Goal: Task Accomplishment & Management: Manage account settings

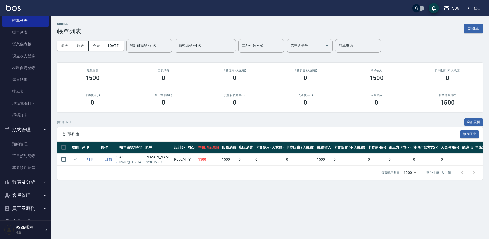
scroll to position [58, 0]
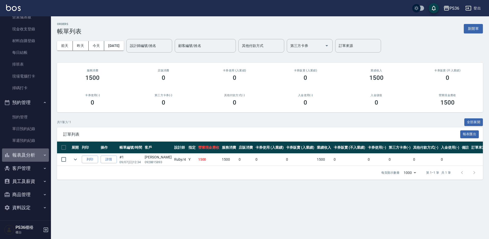
click at [28, 159] on button "報表及分析" at bounding box center [25, 154] width 47 height 13
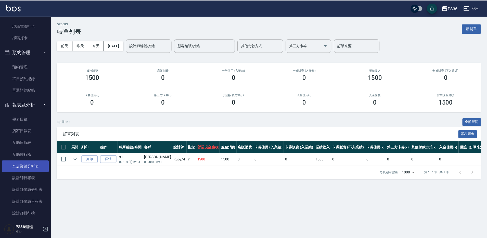
scroll to position [109, 0]
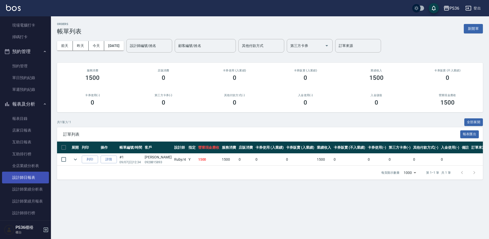
click at [36, 175] on link "設計師日報表" at bounding box center [25, 177] width 47 height 12
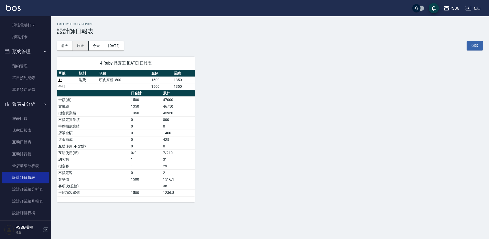
click at [78, 47] on button "昨天" at bounding box center [81, 45] width 16 height 9
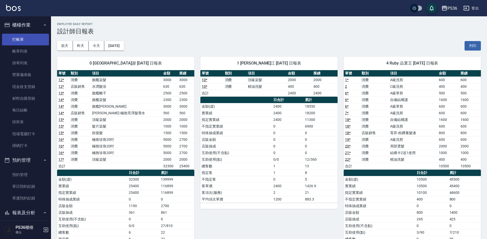
click at [39, 36] on link "打帳單" at bounding box center [25, 40] width 47 height 12
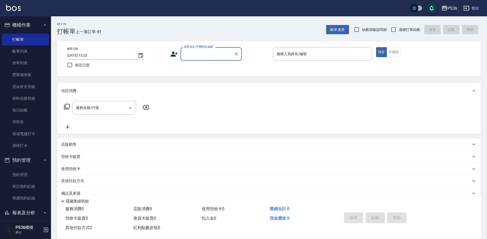
click at [184, 53] on input "顧客姓名/手機號碼/編號" at bounding box center [207, 53] width 49 height 9
click at [199, 65] on li "[PERSON_NAME]/0979536582/" at bounding box center [210, 67] width 61 height 8
type input "[PERSON_NAME]/0979536582/"
type input "[PERSON_NAME]-3"
click at [98, 109] on div "服務名稱/代號 服務名稱/代號" at bounding box center [104, 108] width 64 height 14
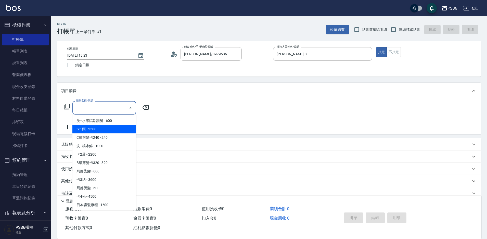
click at [66, 106] on icon at bounding box center [67, 106] width 6 height 6
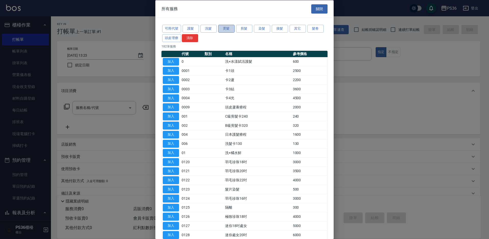
click at [229, 27] on button "燙髮" at bounding box center [226, 29] width 16 height 8
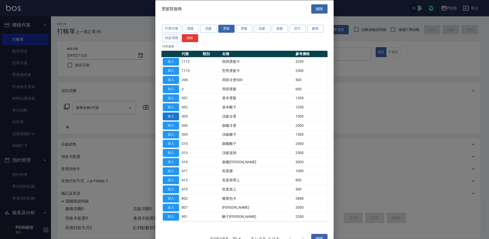
click at [173, 115] on button "加入" at bounding box center [171, 116] width 16 height 8
type input "頂級冷燙(305)"
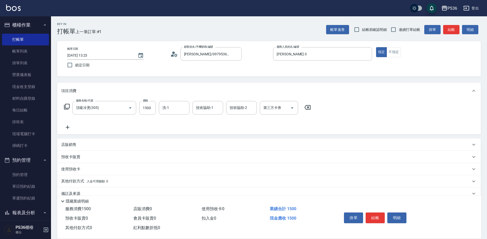
click at [66, 108] on icon at bounding box center [67, 107] width 6 height 6
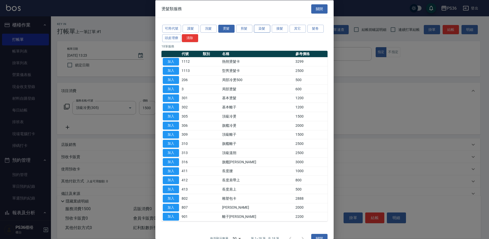
click at [259, 26] on button "染髮" at bounding box center [262, 29] width 16 height 8
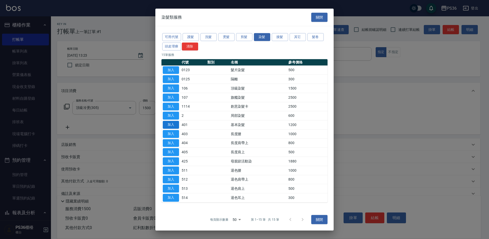
click at [169, 125] on button "加入" at bounding box center [171, 125] width 16 height 8
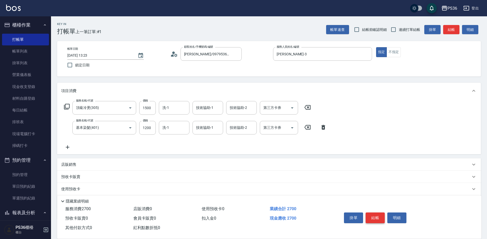
click at [370, 216] on button "結帳" at bounding box center [374, 217] width 19 height 11
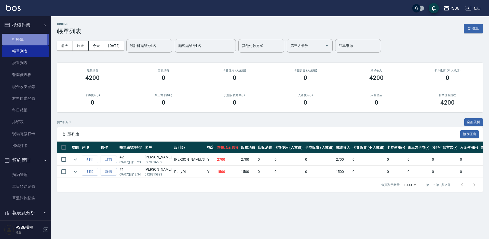
click at [19, 39] on link "打帳單" at bounding box center [25, 40] width 47 height 12
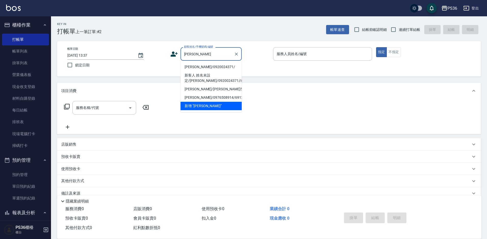
click at [219, 65] on li "[PERSON_NAME]/0920024371/" at bounding box center [210, 67] width 61 height 8
type input "[PERSON_NAME]/0920024371/"
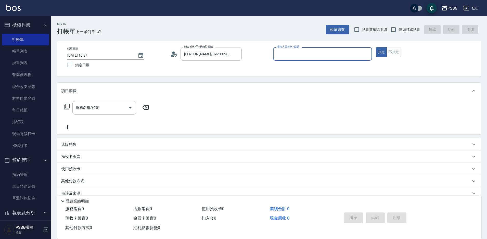
type input "Ruby-4"
click at [82, 109] on input "服務名稱/代號" at bounding box center [100, 107] width 51 height 9
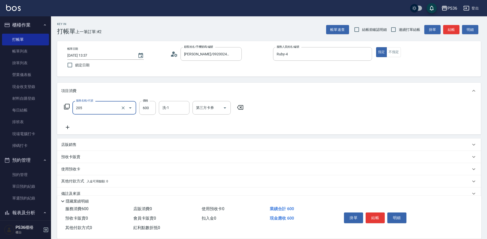
type input "A級洗剪(205)"
click at [73, 128] on icon at bounding box center [67, 127] width 13 height 6
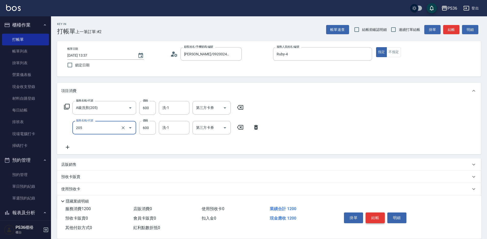
type input "A級洗剪(205)"
click at [377, 217] on button "結帳" at bounding box center [374, 217] width 19 height 11
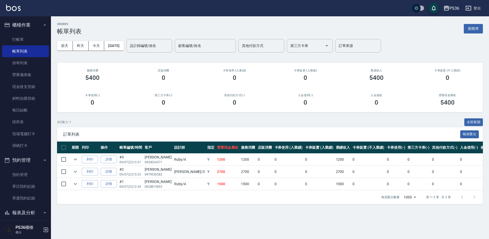
click at [371, 201] on div "每頁顯示數量 1000 1000 第 1–3 筆 共 3 筆" at bounding box center [270, 197] width 426 height 14
click at [28, 36] on link "打帳單" at bounding box center [25, 40] width 47 height 12
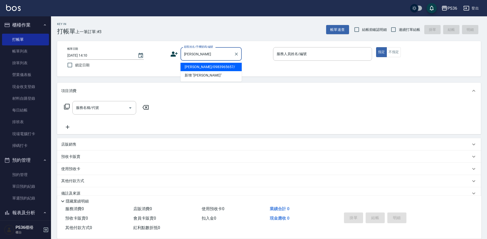
click at [228, 62] on ul "[PERSON_NAME]/0983965657/ 新增 "[PERSON_NAME]"" at bounding box center [210, 71] width 61 height 21
click at [211, 67] on li "[PERSON_NAME]/0983965657/" at bounding box center [210, 67] width 61 height 8
type input "[PERSON_NAME]/0983965657/"
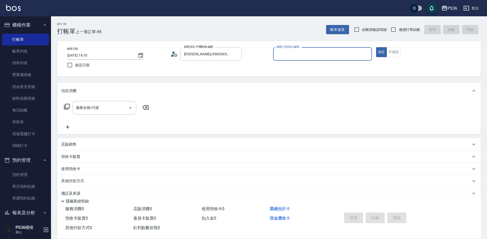
type input "Ruby-4"
click at [107, 109] on input "服務名稱/代號" at bounding box center [100, 107] width 51 height 9
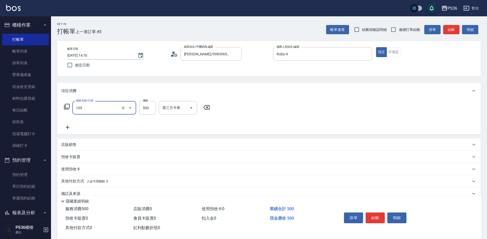
type input "A級單剪(105)"
click at [70, 127] on icon at bounding box center [67, 127] width 13 height 6
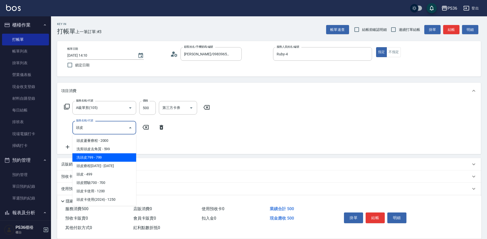
click at [93, 157] on span "洗頭皮799 - 799" at bounding box center [104, 157] width 64 height 8
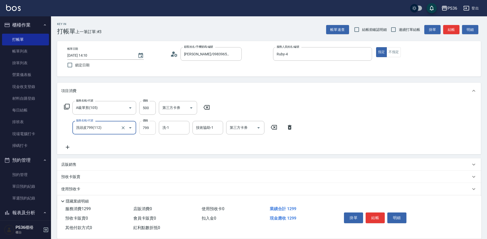
type input "洗頭皮799(112)"
click at [154, 132] on input "799" at bounding box center [147, 128] width 17 height 14
type input "899"
click at [169, 129] on input "洗-1" at bounding box center [174, 127] width 26 height 9
type input "[PERSON_NAME]-22"
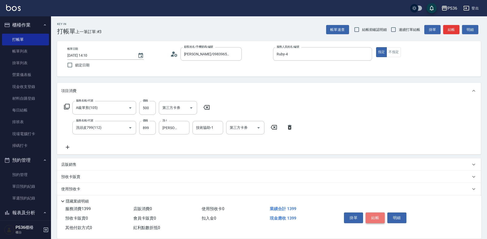
click at [370, 217] on button "結帳" at bounding box center [374, 217] width 19 height 11
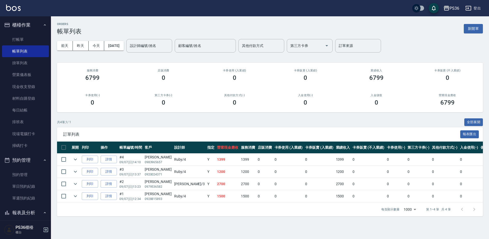
scroll to position [153, 0]
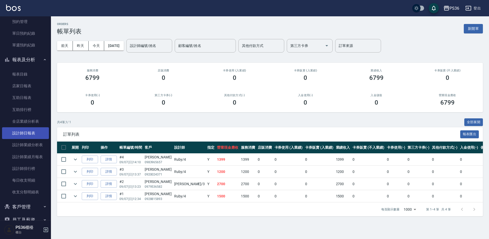
click at [37, 134] on link "設計師日報表" at bounding box center [25, 133] width 47 height 12
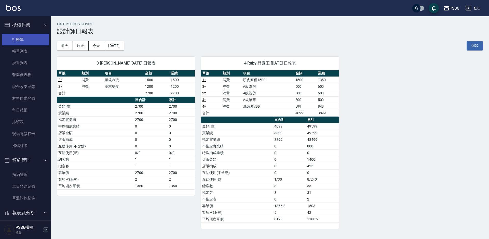
click at [25, 35] on link "打帳單" at bounding box center [25, 40] width 47 height 12
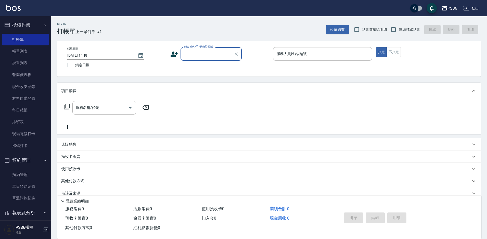
click at [191, 54] on input "顧客姓名/手機號碼/編號" at bounding box center [207, 53] width 49 height 9
click at [210, 67] on li "[PERSON_NAME]/0908260092/" at bounding box center [210, 67] width 61 height 8
type input "[PERSON_NAME]/0908260092/"
type input "Ruby-4"
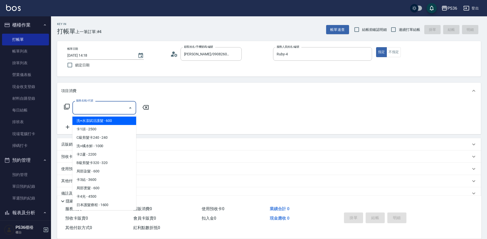
click at [115, 108] on input "服務名稱/代號" at bounding box center [100, 107] width 51 height 9
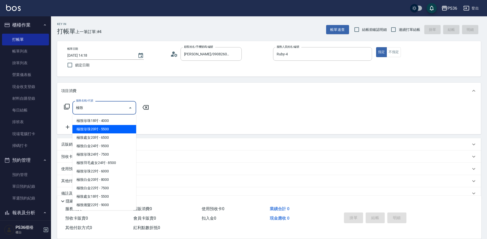
click at [104, 126] on span "極致珍珠20吋 - 5500" at bounding box center [104, 129] width 64 height 8
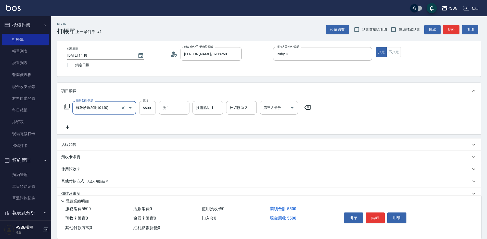
type input "極致珍珠20吋(0140)"
click at [142, 109] on input "5500" at bounding box center [147, 108] width 17 height 14
type input "4500"
click at [68, 128] on icon at bounding box center [68, 127] width 4 height 4
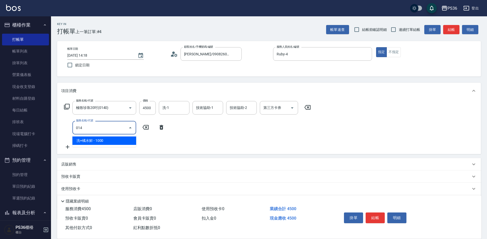
type input "0140"
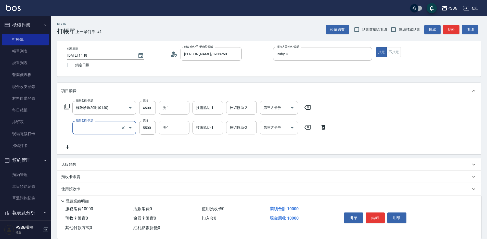
click at [147, 123] on div "服務名稱/代號 服務名稱/代號 價格 5500 價格 洗-1 洗-1 技術協助-1 技術協助-1 技術協助-2 技術協助-2 第三方卡券 第三方卡券" at bounding box center [195, 128] width 268 height 14
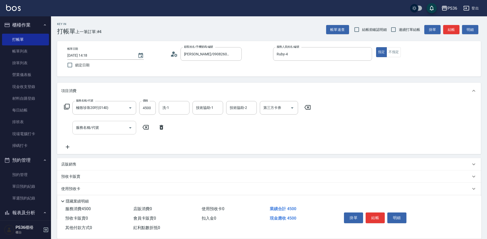
click at [114, 124] on input "服務名稱/代號" at bounding box center [100, 127] width 51 height 9
type input "極致珍珠20吋(0140)"
click at [142, 125] on input "5500" at bounding box center [147, 128] width 17 height 14
type input "4500"
click at [71, 143] on div "服務名稱/代號 極致珍珠20吋(0140) 服務名稱/代號 價格 4500 價格 洗-1 洗-1 技術協助-1 技術協助-1 技術協助-2 技術協助-2 第三…" at bounding box center [195, 125] width 268 height 49
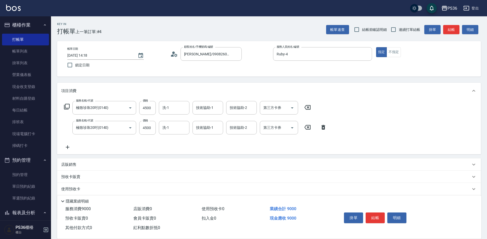
click at [68, 148] on icon at bounding box center [67, 147] width 13 height 6
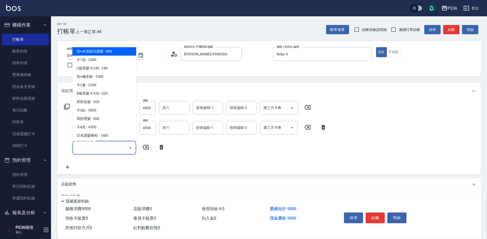
click at [116, 147] on input "服務名稱/代號" at bounding box center [100, 147] width 51 height 9
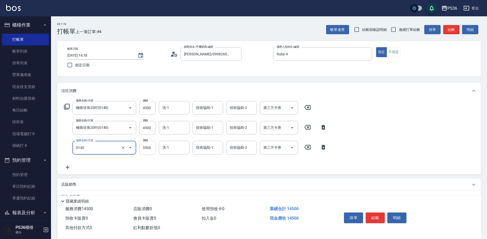
type input "極致珍珠20吋(0140)"
click at [148, 144] on input "5500" at bounding box center [147, 148] width 17 height 14
type input "4500"
click at [66, 165] on icon at bounding box center [67, 167] width 13 height 6
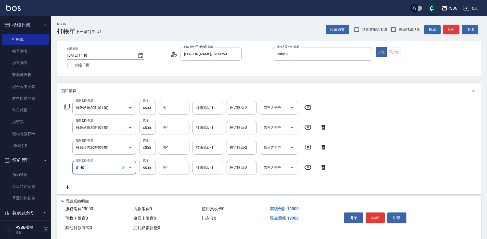
type input "極致珍珠20吋(0140)"
click at [149, 165] on input "5500" at bounding box center [147, 168] width 17 height 14
type input "4500"
click at [373, 212] on button "結帳" at bounding box center [374, 217] width 19 height 11
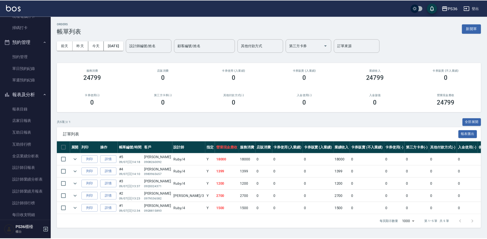
scroll to position [178, 0]
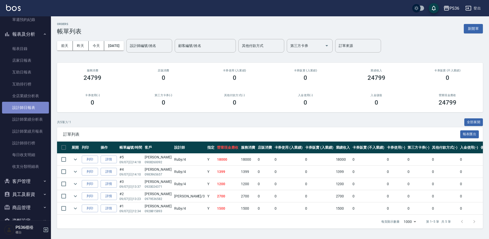
click at [26, 109] on link "設計師日報表" at bounding box center [25, 108] width 47 height 12
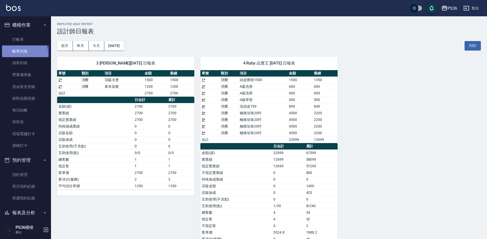
click at [22, 54] on link "帳單列表" at bounding box center [25, 51] width 47 height 12
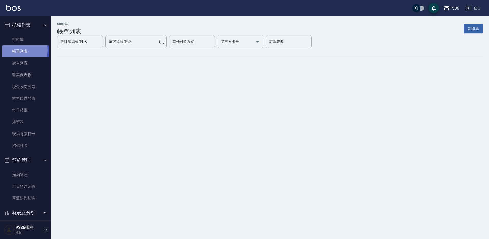
click at [21, 50] on link "帳單列表" at bounding box center [25, 51] width 47 height 12
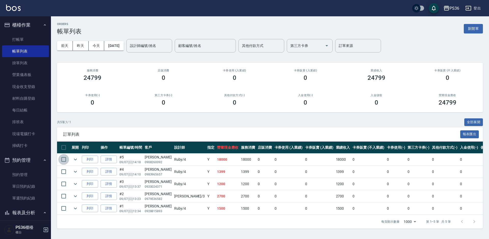
click at [65, 159] on input "checkbox" at bounding box center [63, 159] width 11 height 11
checkbox input "true"
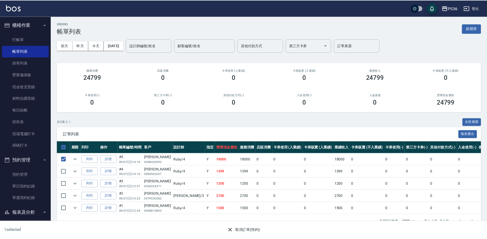
scroll to position [153, 0]
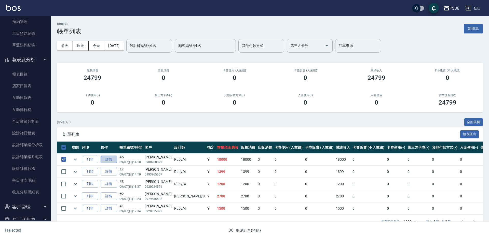
click at [108, 161] on link "詳情" at bounding box center [109, 159] width 16 height 8
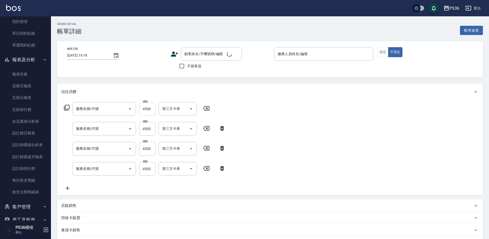
click at [149, 110] on input "4500" at bounding box center [147, 109] width 17 height 14
type input "[DATE] 14:18"
type input "Ruby-4"
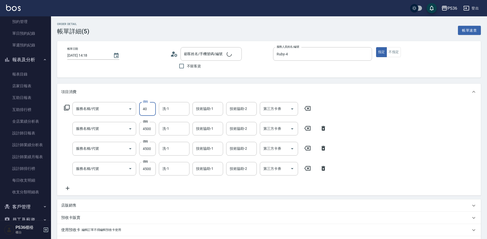
type input "400"
type input "極致珍珠20吋(0140)"
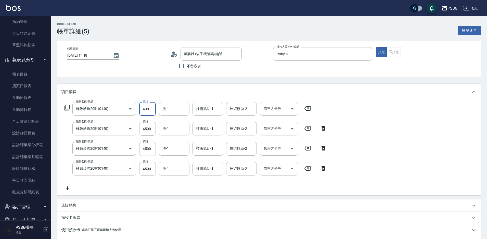
type input "4000"
type input "[PERSON_NAME]/0908260092/"
type input "4000"
click at [140, 133] on input "4500" at bounding box center [147, 129] width 17 height 14
type input "4000"
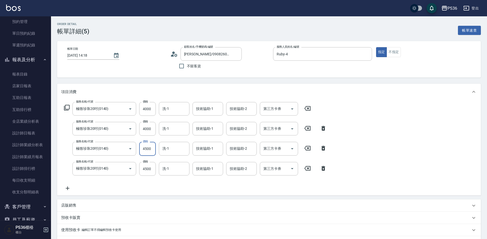
click at [140, 151] on input "4500" at bounding box center [147, 149] width 17 height 14
type input "4000"
click at [138, 172] on div "服務名稱/代號 極致珍珠20吋(0140) 服務名稱/代號 價格 4500 價格 洗-1 洗-1 技術協助-1 技術協助-1 技術協助-2 技術協助-2 第三…" at bounding box center [195, 169] width 268 height 14
click at [144, 169] on input "4500" at bounding box center [147, 169] width 17 height 14
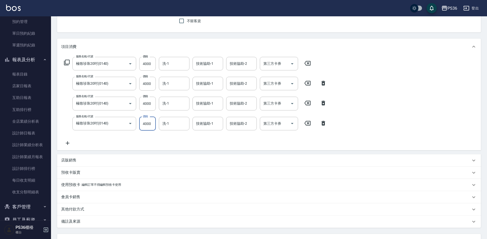
scroll to position [89, 0]
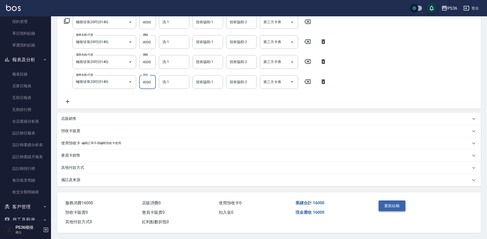
type input "4000"
drag, startPoint x: 380, startPoint y: 201, endPoint x: 377, endPoint y: 201, distance: 2.6
click at [378, 201] on button "重新結帳" at bounding box center [391, 205] width 27 height 11
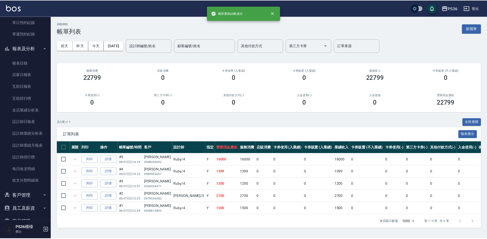
scroll to position [191, 0]
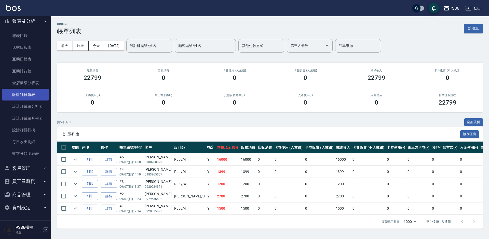
click at [35, 96] on link "設計師日報表" at bounding box center [25, 95] width 47 height 12
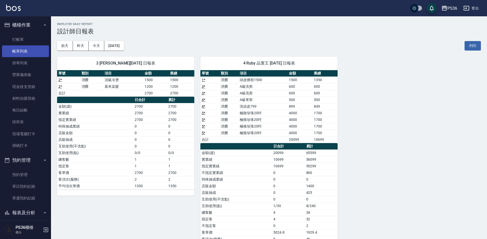
click at [30, 46] on link "帳單列表" at bounding box center [25, 51] width 47 height 12
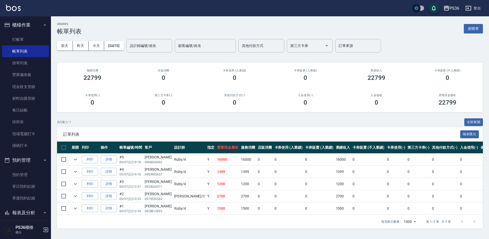
click at [64, 161] on input "checkbox" at bounding box center [63, 159] width 11 height 11
checkbox input "true"
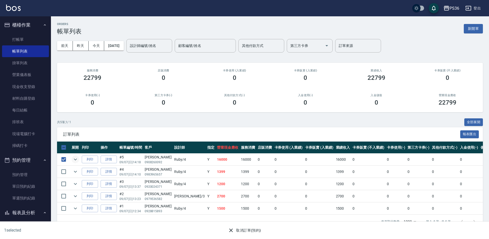
click at [74, 160] on icon "expand row" at bounding box center [75, 159] width 6 height 6
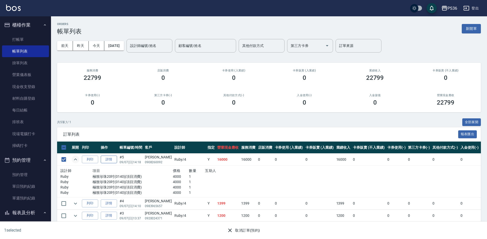
click at [102, 161] on link "詳情" at bounding box center [109, 159] width 16 height 8
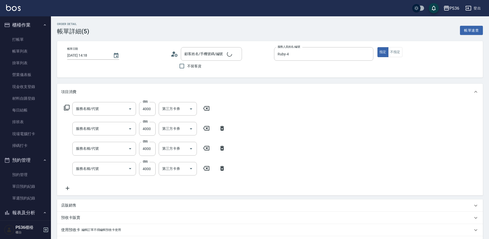
type input "[DATE] 14:18"
type input "Ruby-4"
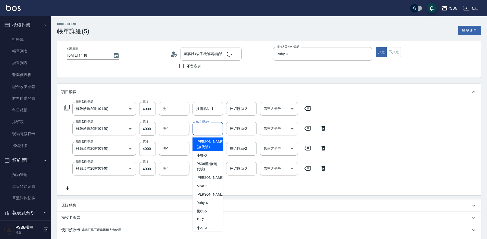
type input "極致珍珠20吋(0140)"
type input "[PERSON_NAME]/0908260092/"
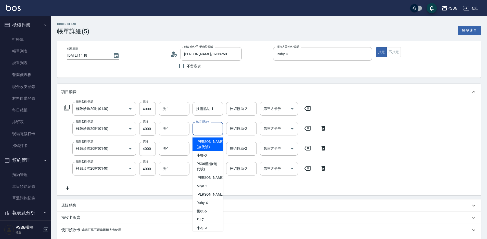
click at [350, 127] on div "服務名稱/代號 極致珍珠20吋(0140) 服務名稱/代號 價格 4000 價格 洗-1 洗-1 技術協助-1 技術協助-1 技術協助-2 技術協助-2 第三…" at bounding box center [268, 147] width 423 height 95
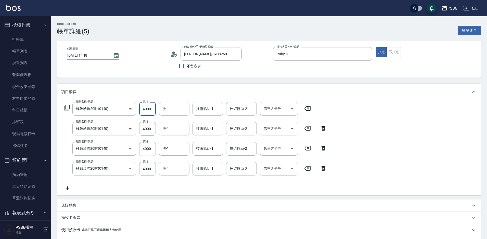
click at [145, 112] on input "4000" at bounding box center [147, 109] width 17 height 14
click at [323, 129] on icon at bounding box center [323, 128] width 4 height 5
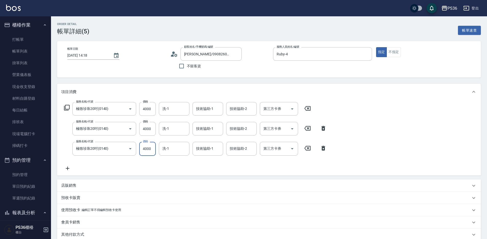
click at [322, 126] on icon at bounding box center [323, 128] width 13 height 6
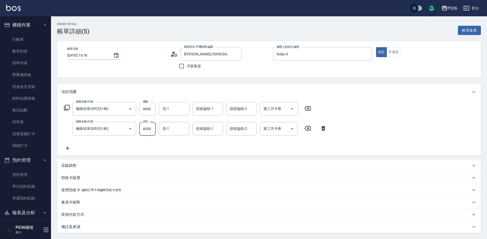
click at [322, 126] on icon at bounding box center [323, 128] width 13 height 6
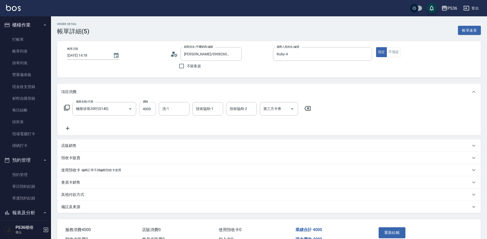
click at [153, 107] on input "4000" at bounding box center [147, 109] width 17 height 14
type input "4300"
click at [390, 236] on button "重新結帳" at bounding box center [391, 232] width 27 height 11
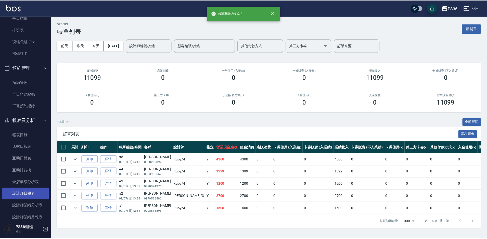
scroll to position [102, 0]
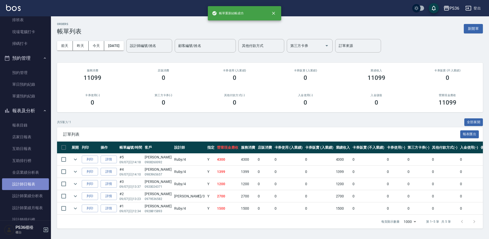
click at [28, 186] on link "設計師日報表" at bounding box center [25, 184] width 47 height 12
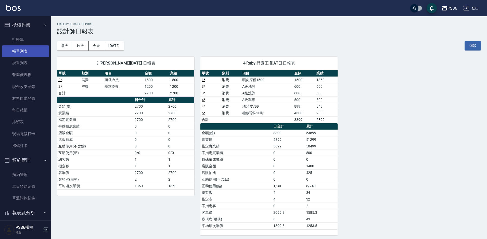
click at [27, 52] on link "帳單列表" at bounding box center [25, 51] width 47 height 12
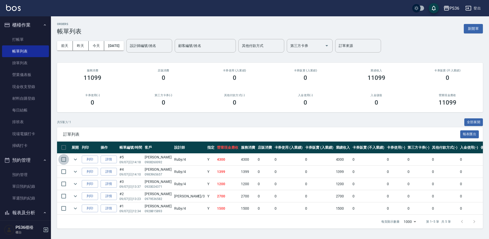
click at [65, 159] on input "checkbox" at bounding box center [63, 159] width 11 height 11
checkbox input "true"
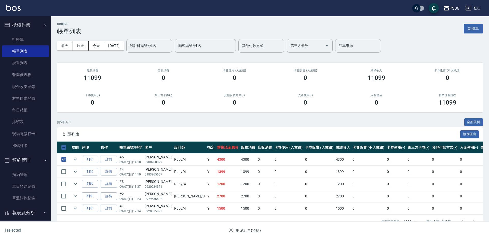
click at [244, 231] on button "取消訂單(預約)" at bounding box center [244, 229] width 37 height 9
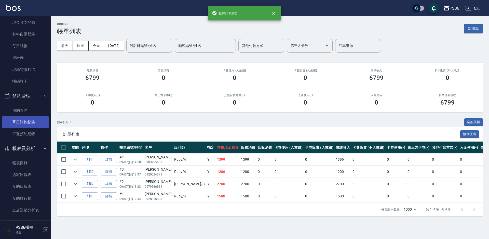
scroll to position [76, 0]
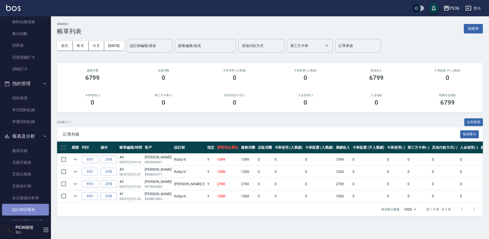
click at [32, 207] on link "設計師日報表" at bounding box center [25, 210] width 47 height 12
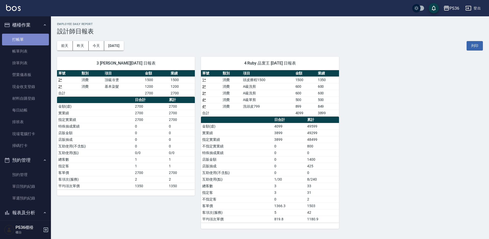
click at [30, 40] on link "打帳單" at bounding box center [25, 40] width 47 height 12
